Goal: Task Accomplishment & Management: Manage account settings

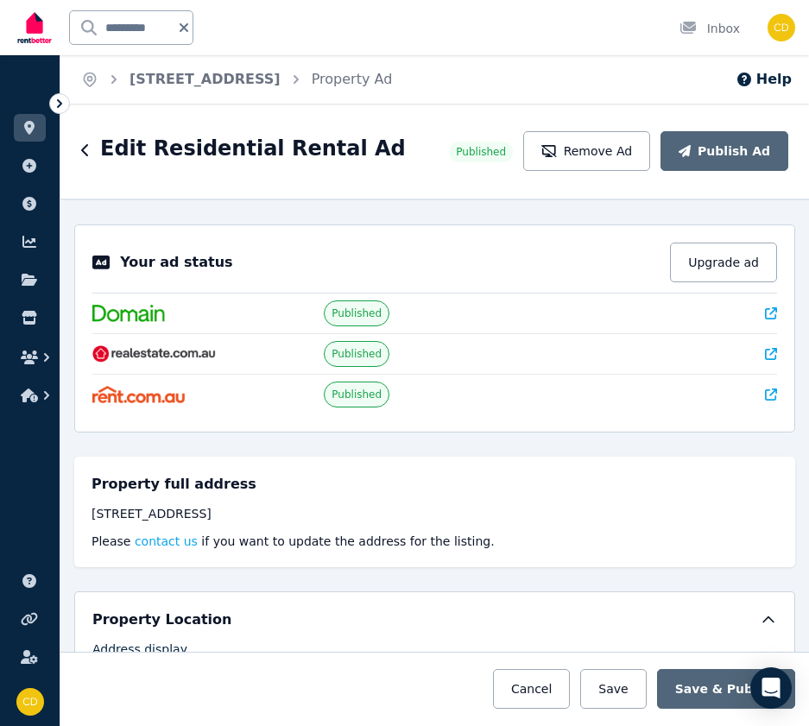
select select "**********"
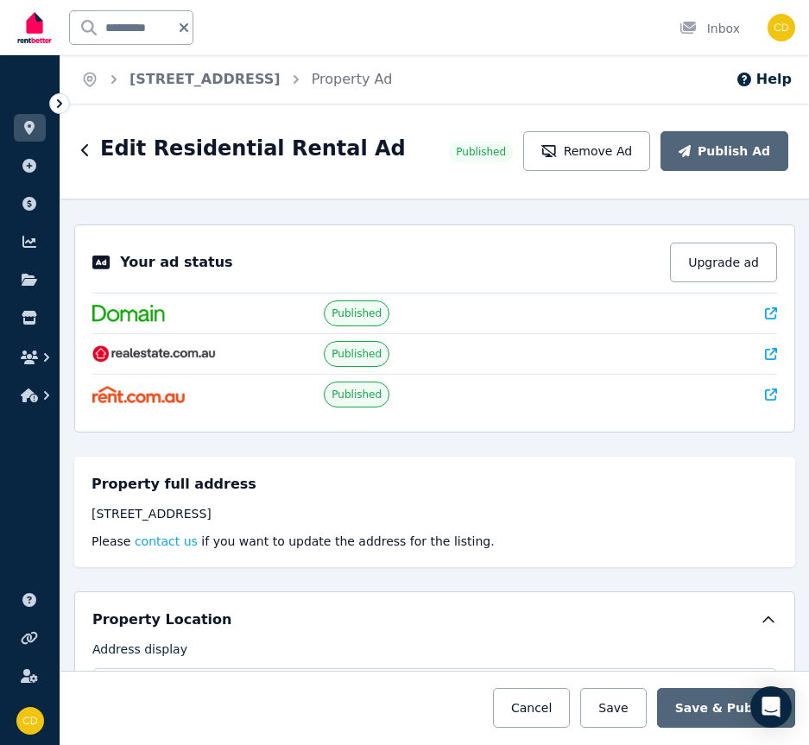
click at [149, 19] on input "*********" at bounding box center [120, 27] width 100 height 33
click at [184, 25] on icon at bounding box center [183, 27] width 9 height 9
click at [158, 29] on input "text" at bounding box center [131, 27] width 123 height 33
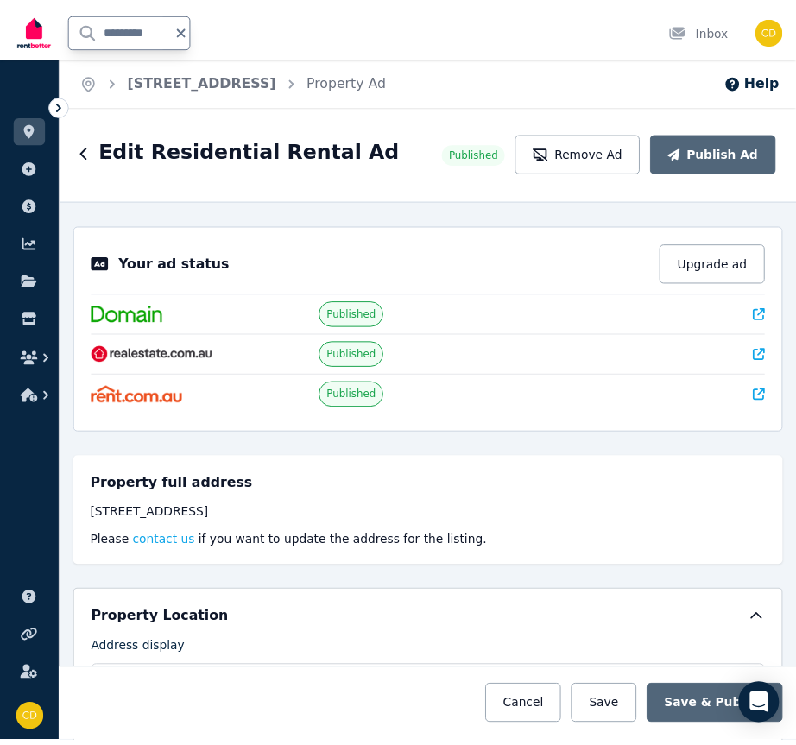
scroll to position [0, 9]
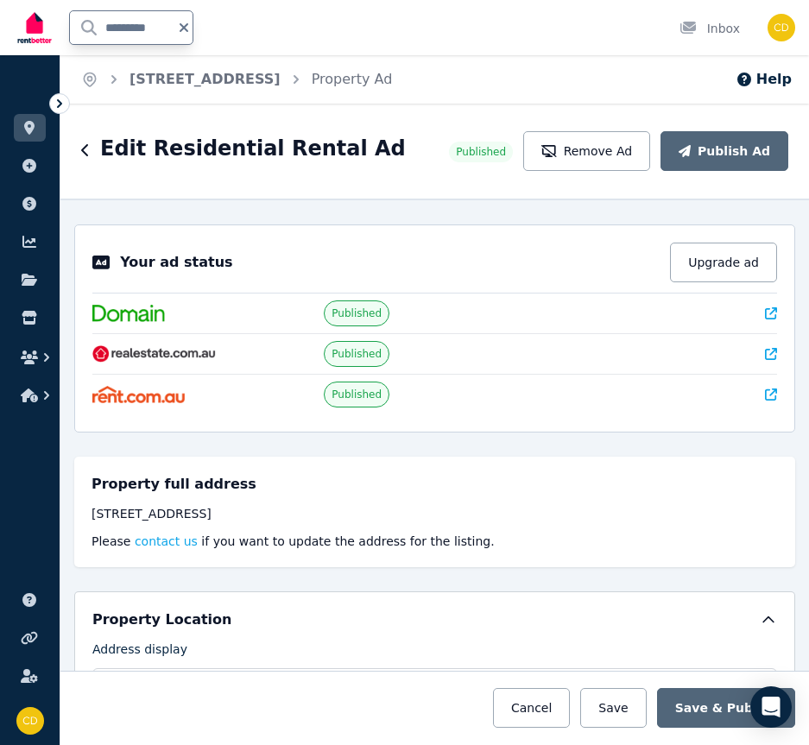
type input "**********"
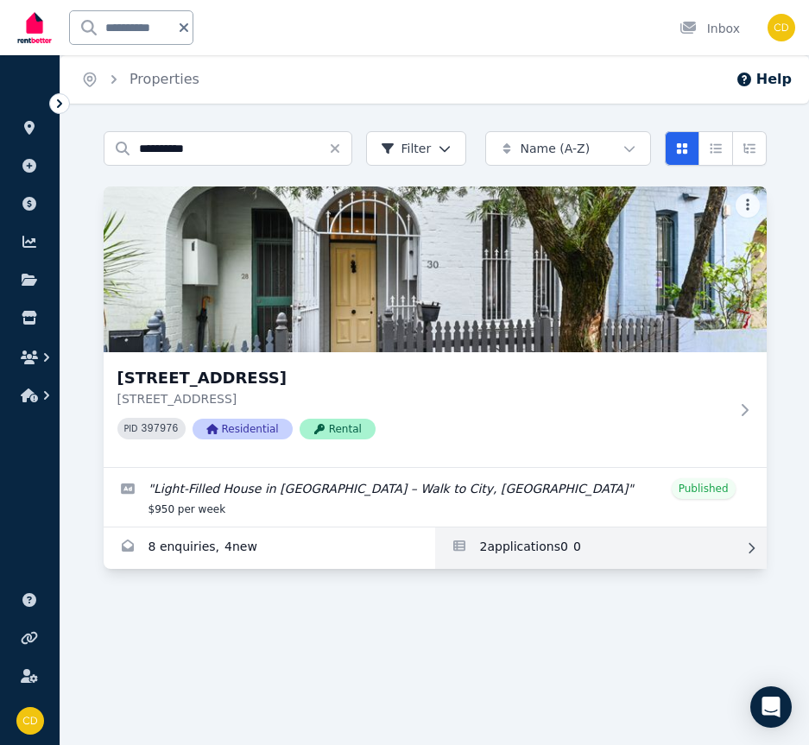
click at [555, 536] on link "Applications for 30 Bishopgate St, Camperdown" at bounding box center [600, 547] width 331 height 41
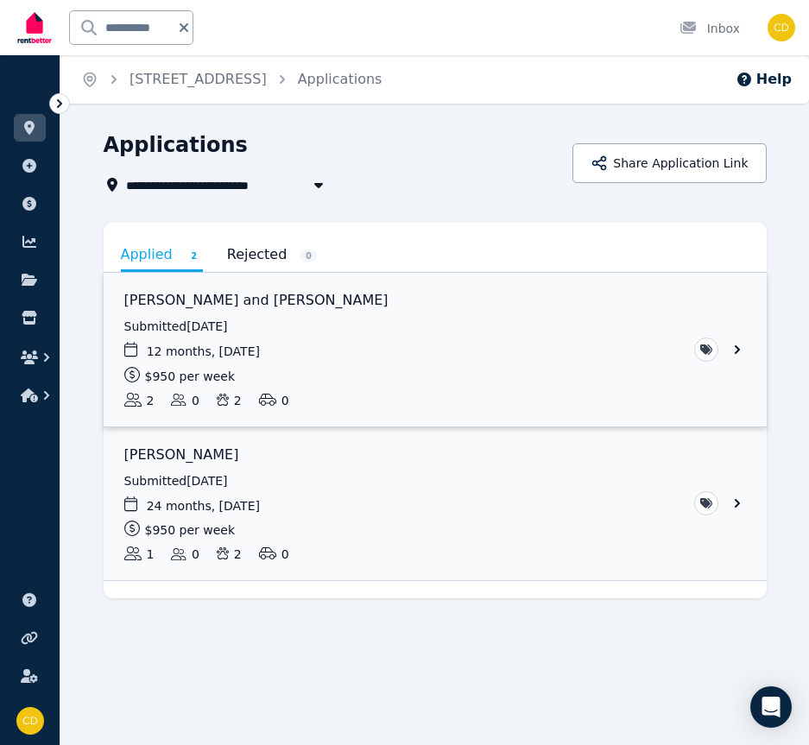
click at [312, 305] on link "View application: Brendan Foster and Kathrine Foster" at bounding box center [435, 350] width 663 height 154
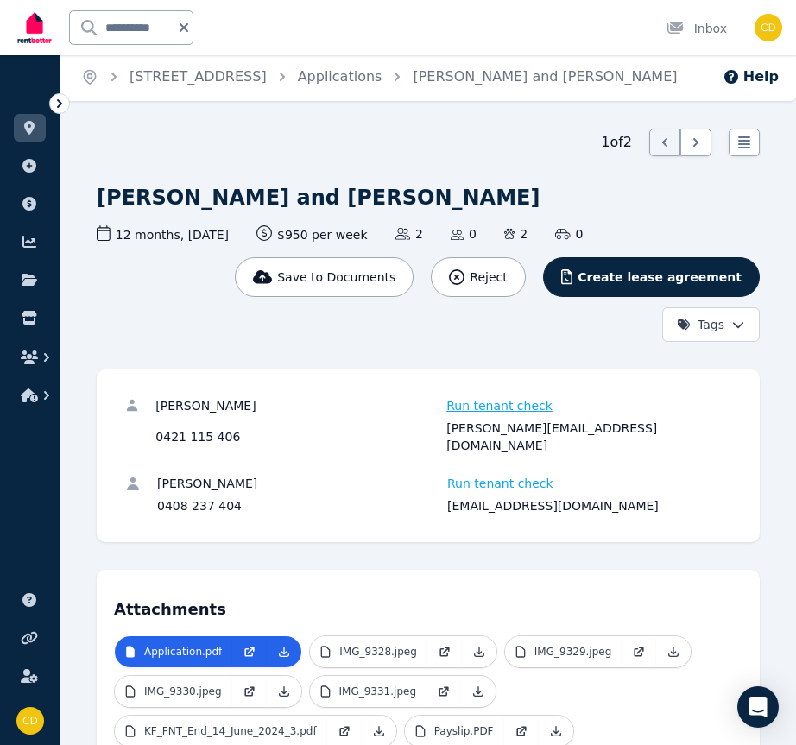
scroll to position [3, 0]
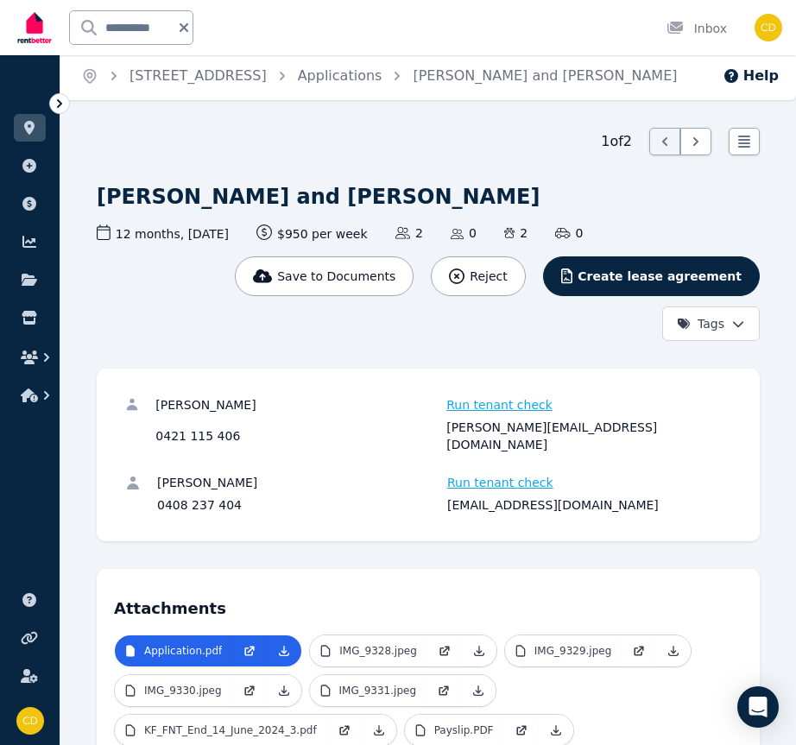
click at [503, 428] on div "[PERSON_NAME][EMAIL_ADDRESS][DOMAIN_NAME]" at bounding box center [589, 436] width 286 height 35
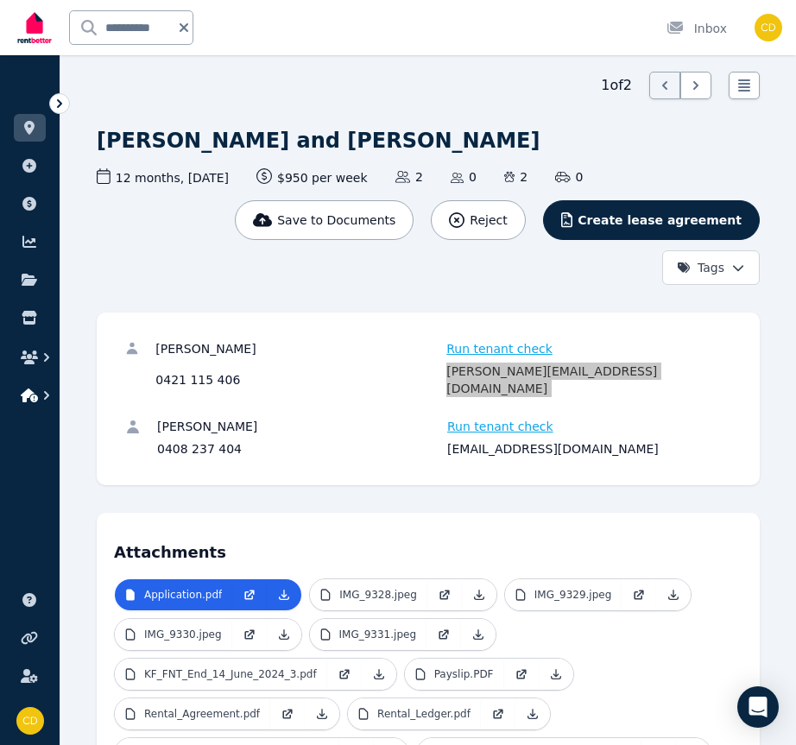
scroll to position [110, 0]
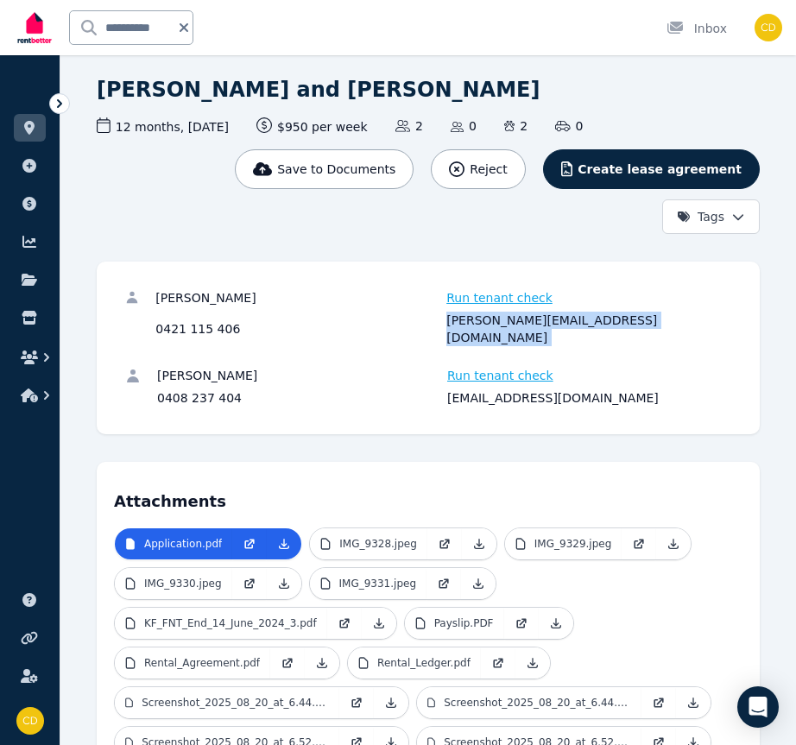
click at [517, 389] on div "[EMAIL_ADDRESS][DOMAIN_NAME]" at bounding box center [589, 397] width 285 height 17
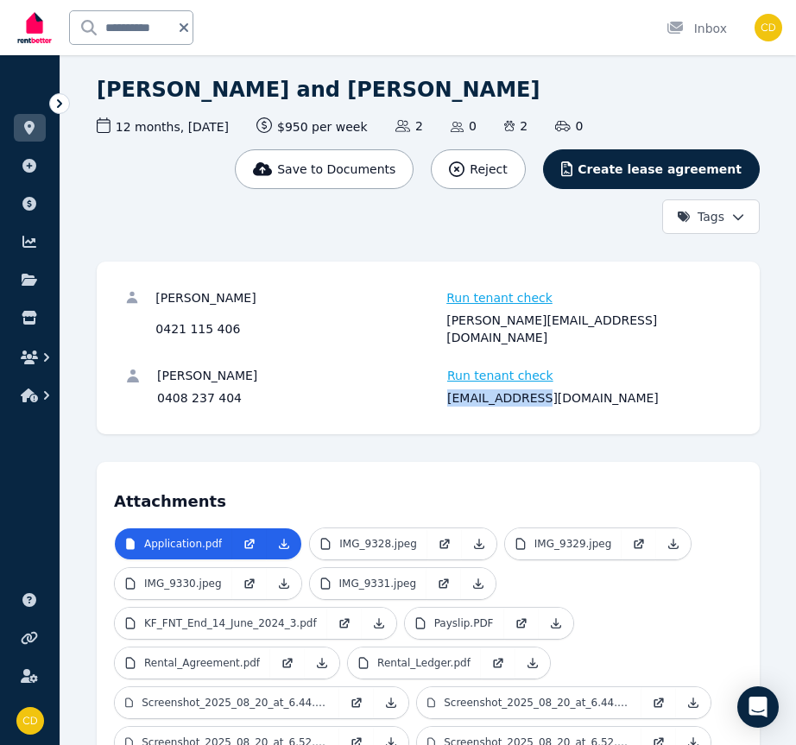
click at [517, 389] on div "[EMAIL_ADDRESS][DOMAIN_NAME]" at bounding box center [589, 397] width 285 height 17
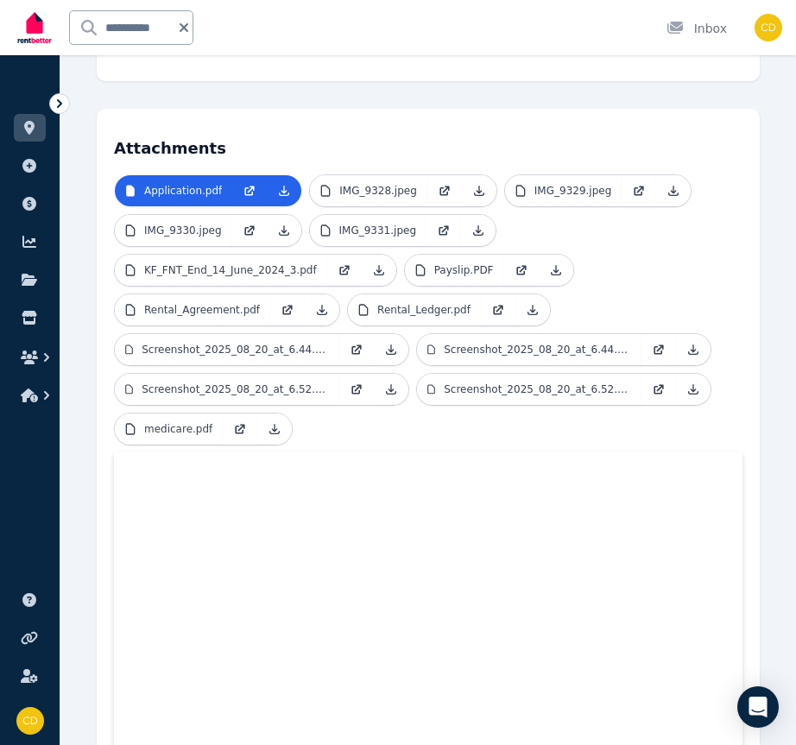
scroll to position [463, 0]
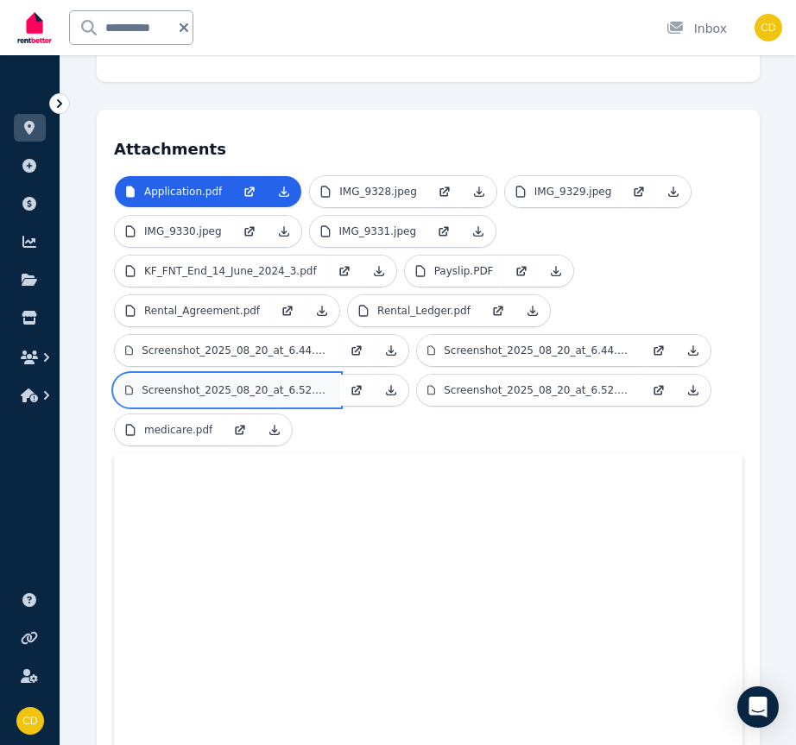
click at [310, 383] on p "Screenshot_2025_08_20_at_6.52.24 PM.png" at bounding box center [235, 390] width 187 height 14
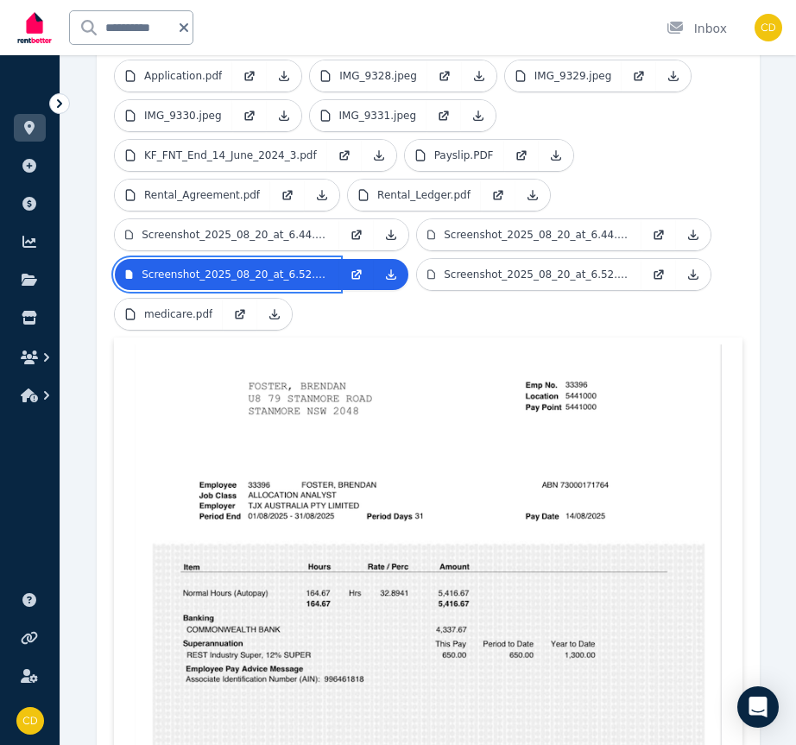
scroll to position [574, 0]
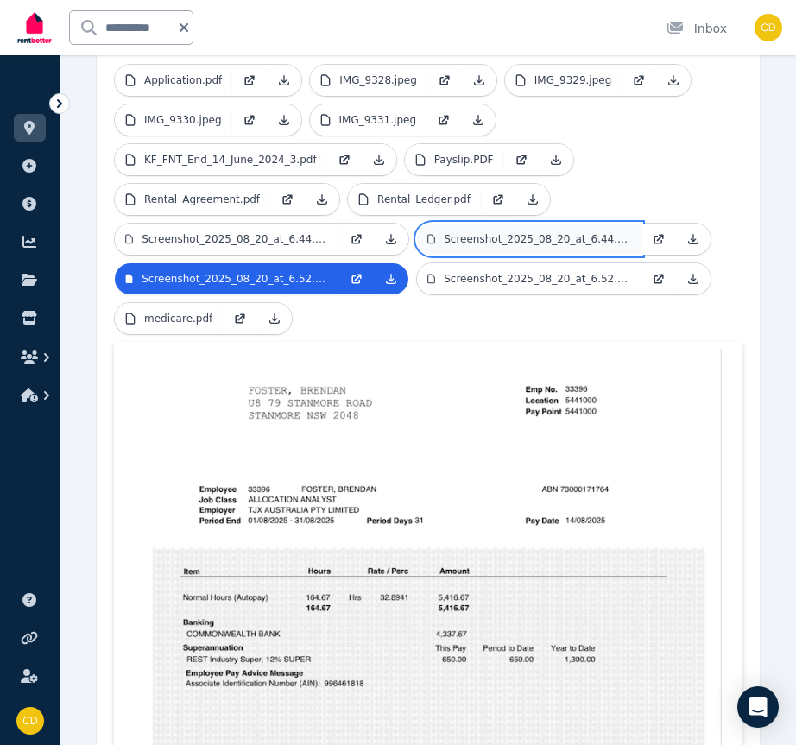
click at [460, 223] on link "Screenshot_2025_08_20_at_6.44.21 PM.png" at bounding box center [529, 238] width 224 height 31
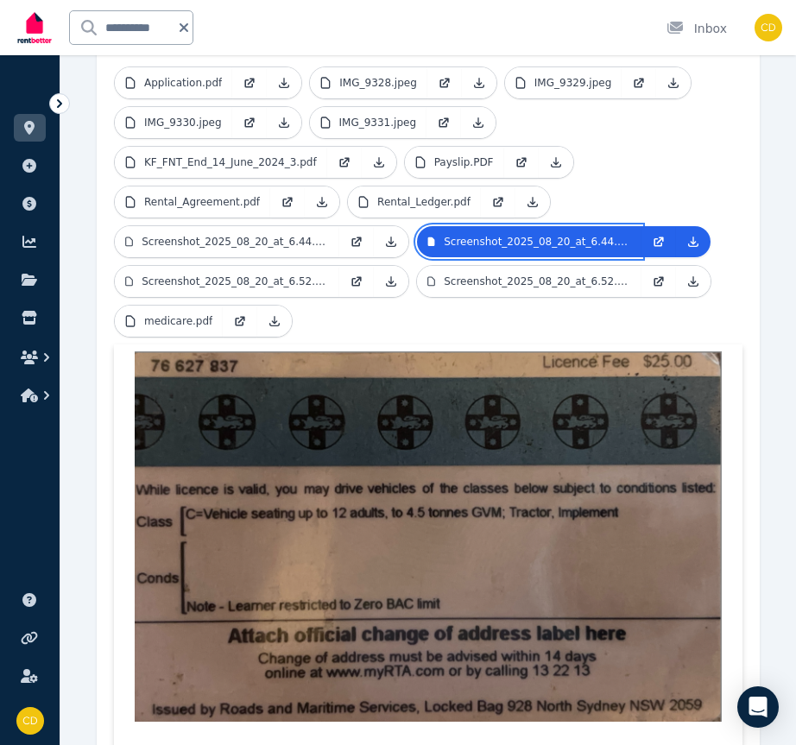
scroll to position [570, 0]
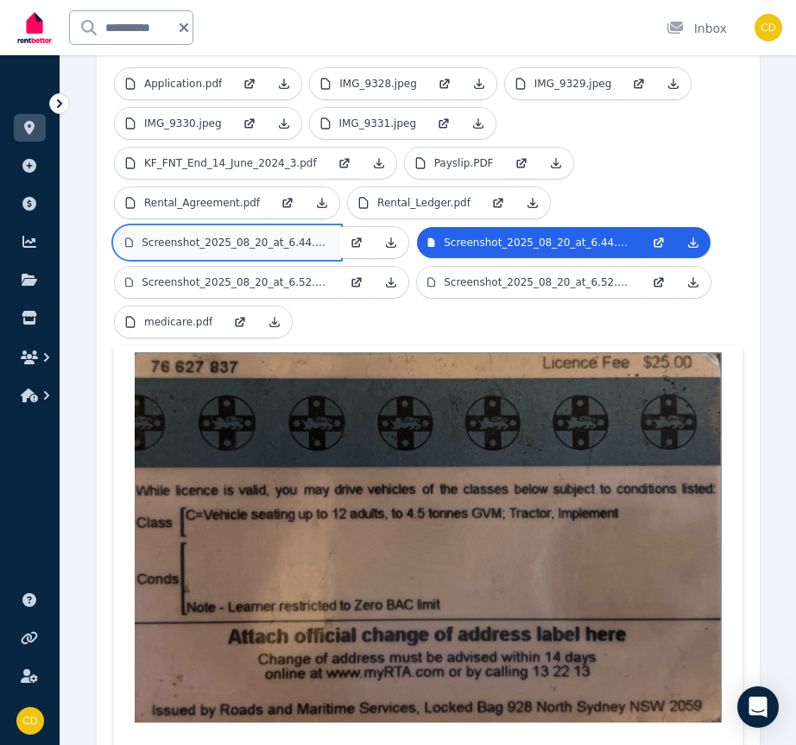
click at [250, 232] on link "Screenshot_2025_08_20_at_6.44.13 PM.png" at bounding box center [227, 242] width 224 height 31
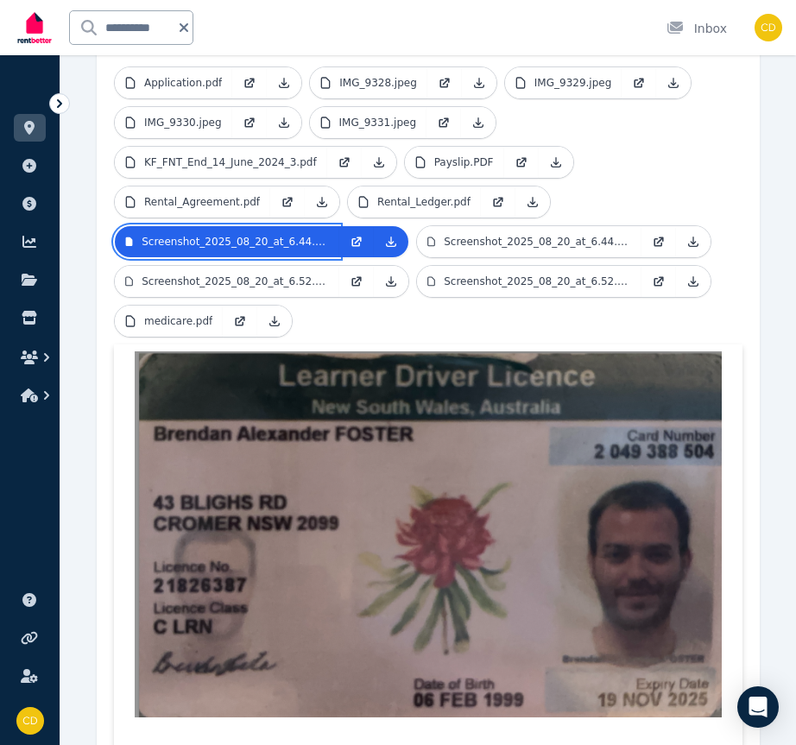
scroll to position [574, 0]
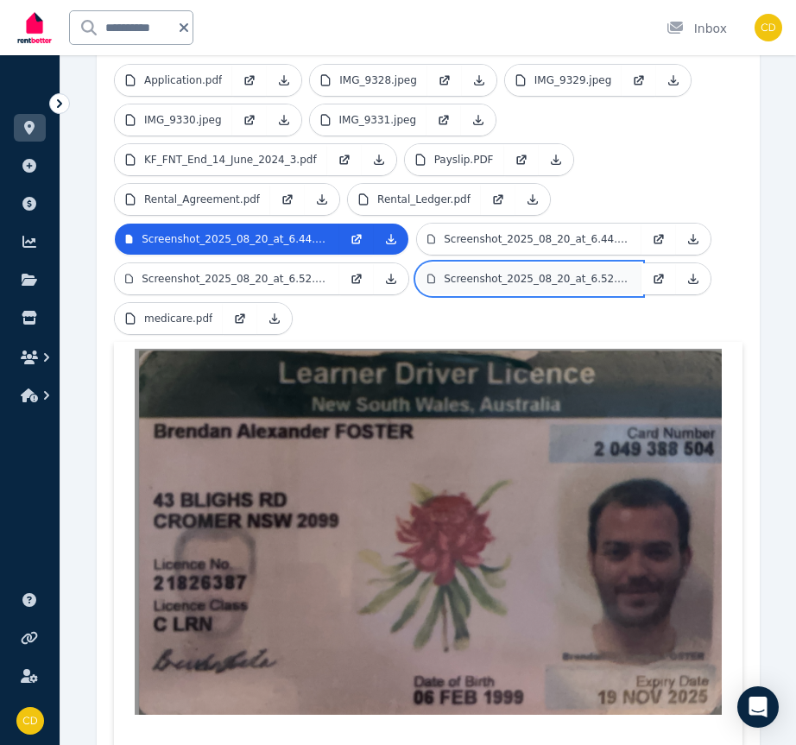
click at [497, 269] on link "Screenshot_2025_08_20_at_6.52.38 PM.png" at bounding box center [529, 278] width 224 height 31
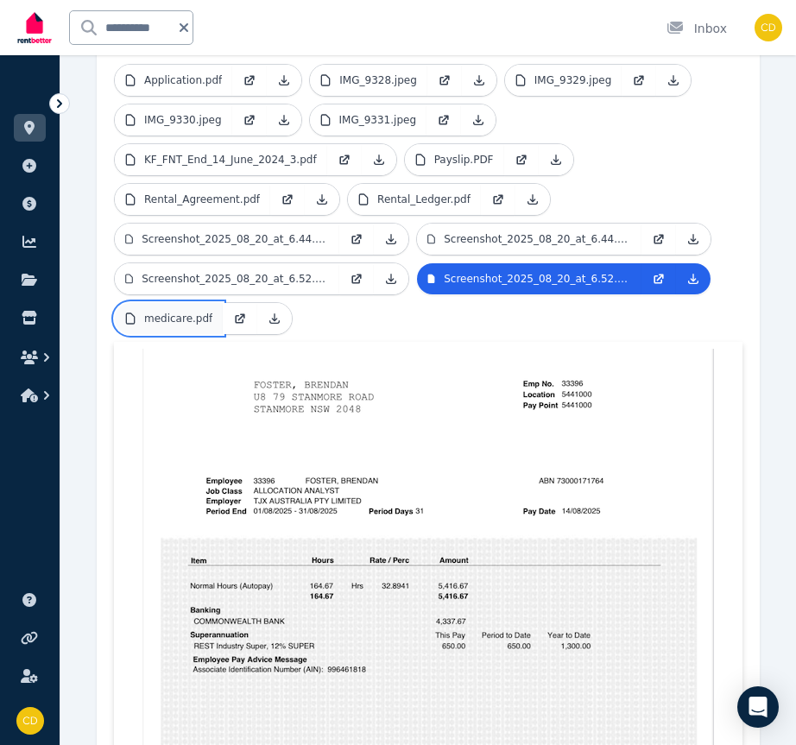
click at [177, 303] on link "medicare.pdf" at bounding box center [169, 318] width 108 height 31
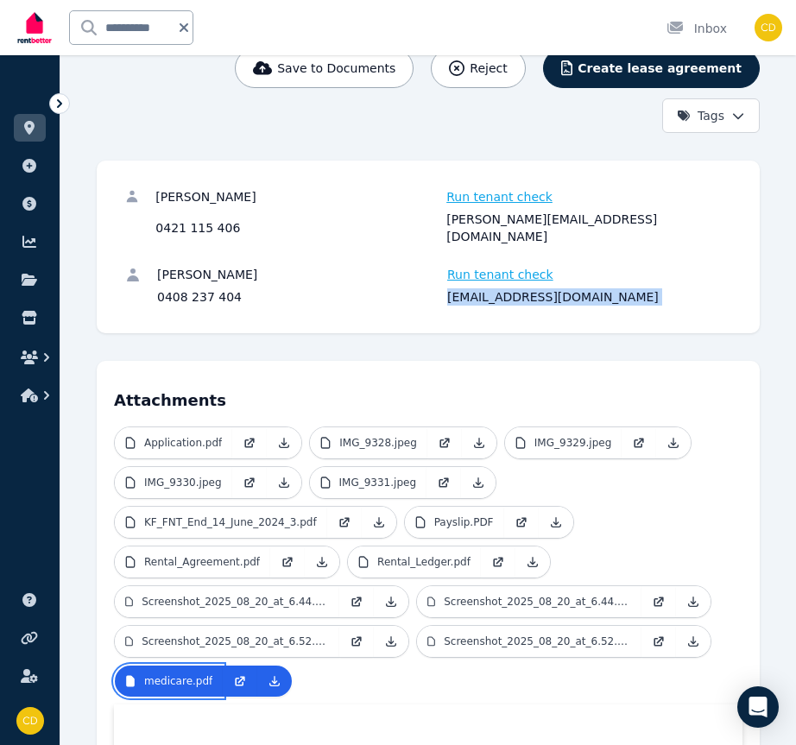
scroll to position [258, 0]
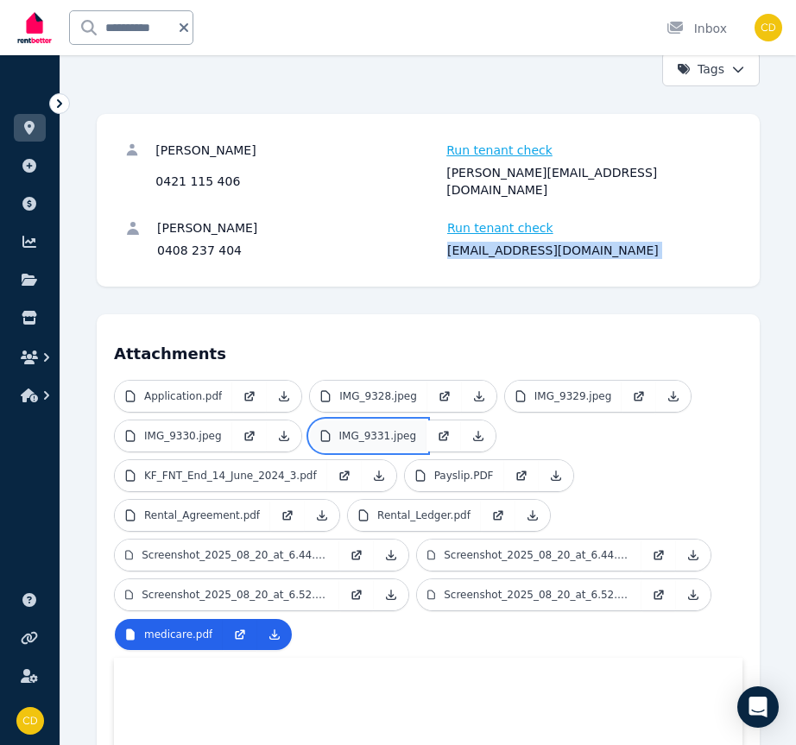
click at [352, 429] on p "IMG_9331.jpeg" at bounding box center [378, 436] width 78 height 14
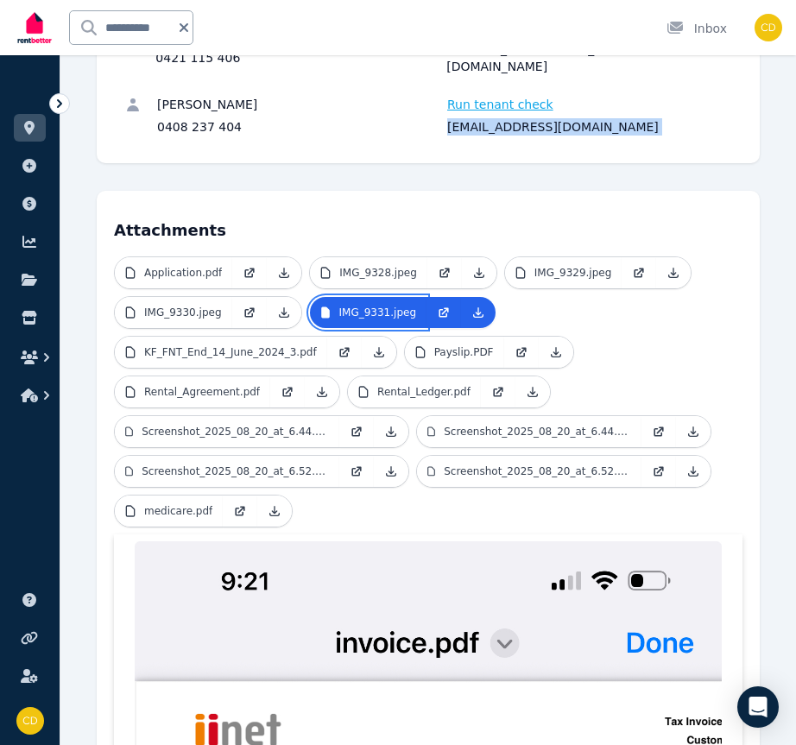
scroll to position [405, 0]
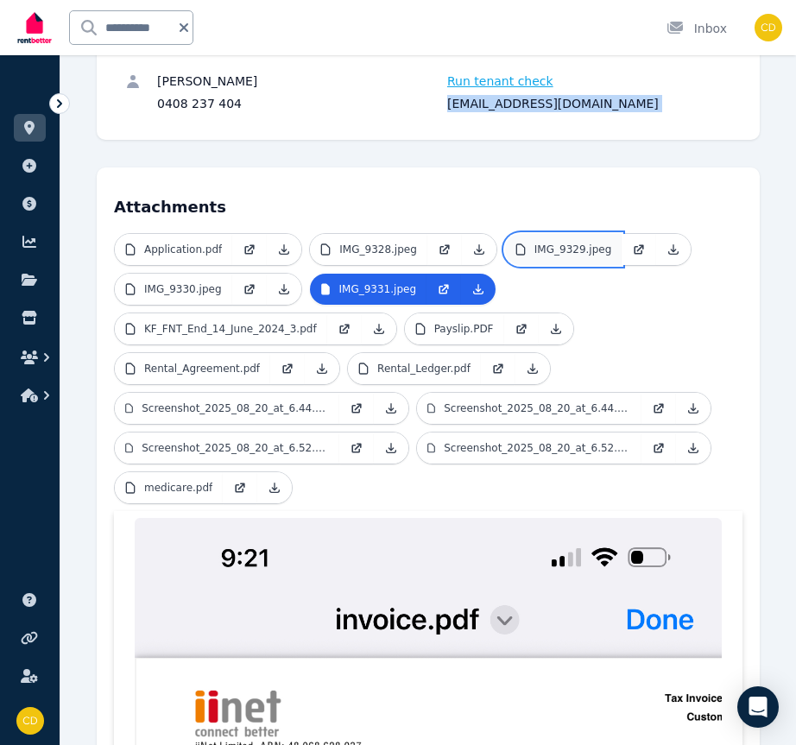
click at [563, 242] on p "IMG_9329.jpeg" at bounding box center [573, 249] width 78 height 14
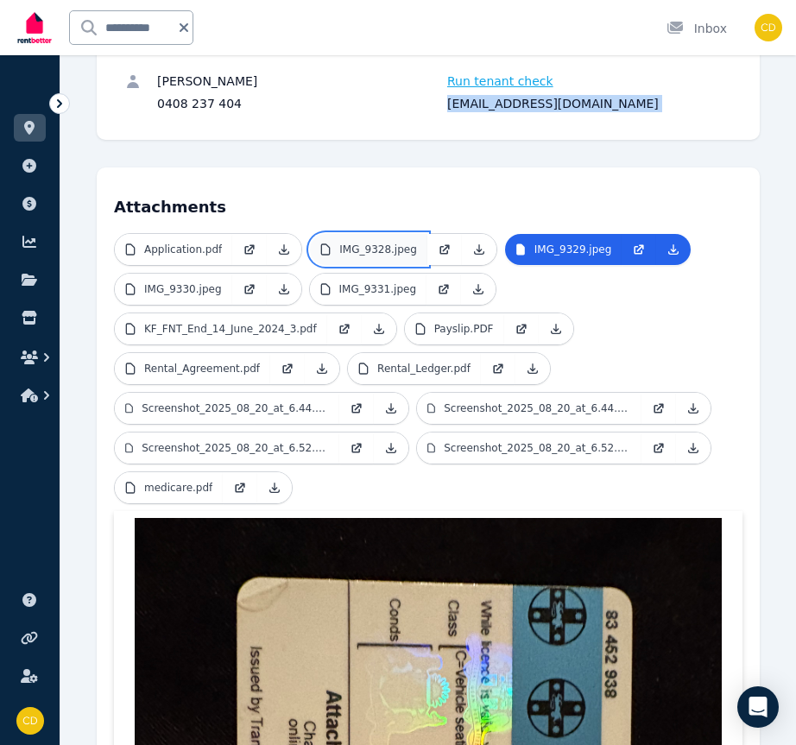
click at [393, 242] on p "IMG_9328.jpeg" at bounding box center [378, 249] width 78 height 14
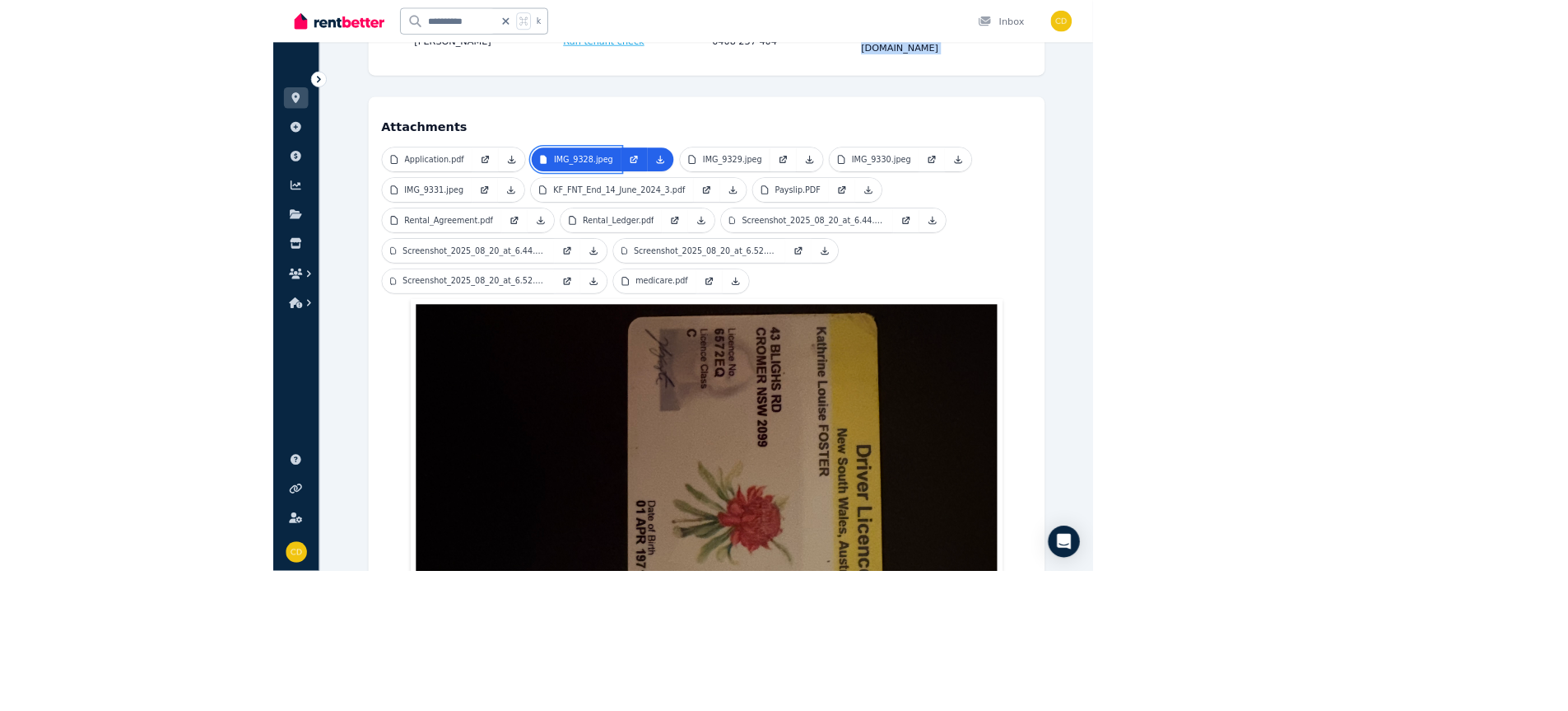
scroll to position [345, 0]
